Goal: Transaction & Acquisition: Purchase product/service

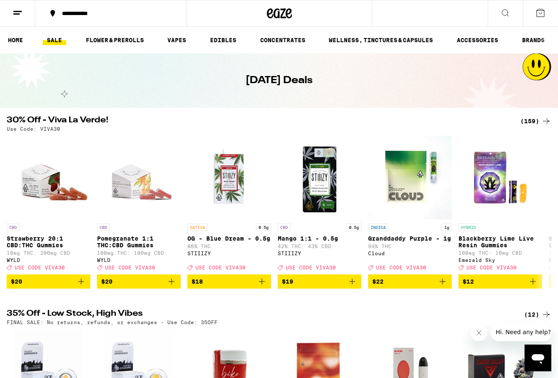
click at [529, 120] on div "(159)" at bounding box center [535, 121] width 31 height 10
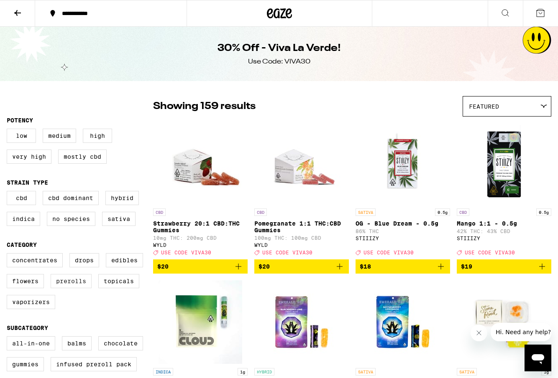
click at [79, 287] on label "Prerolls" at bounding box center [71, 281] width 41 height 14
click at [9, 255] on input "Prerolls" at bounding box center [8, 255] width 0 height 0
checkbox input "true"
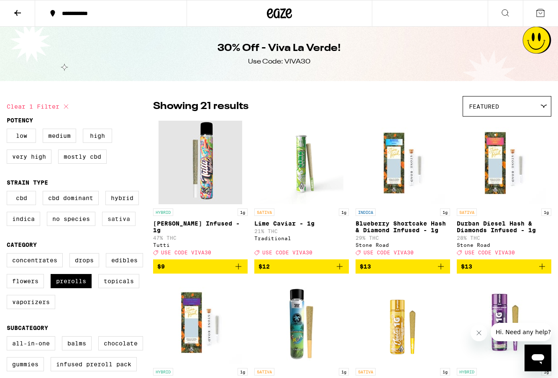
click at [117, 221] on label "Sativa" at bounding box center [118, 219] width 33 height 14
click at [9, 193] on input "Sativa" at bounding box center [8, 192] width 0 height 0
checkbox input "true"
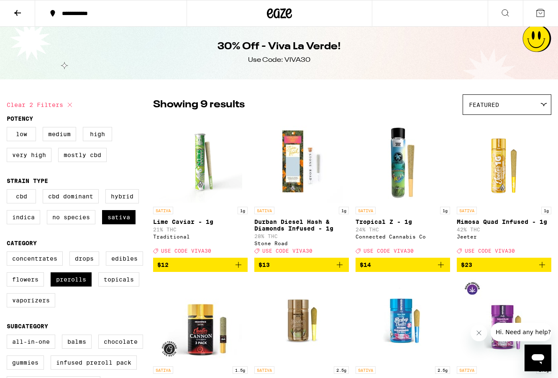
scroll to position [1, 0]
